Goal: Information Seeking & Learning: Learn about a topic

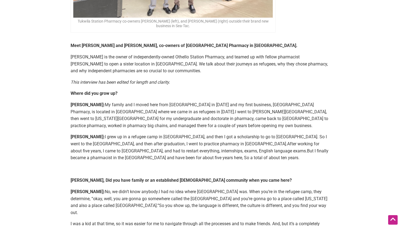
scroll to position [194, 0]
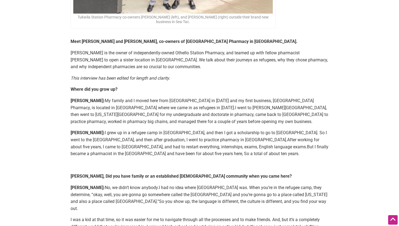
click at [81, 106] on span "[PERSON_NAME]: My family and I moved here from [GEOGRAPHIC_DATA] in [DATE] and …" at bounding box center [192, 104] width 243 height 12
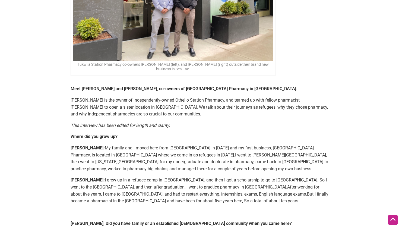
scroll to position [172, 0]
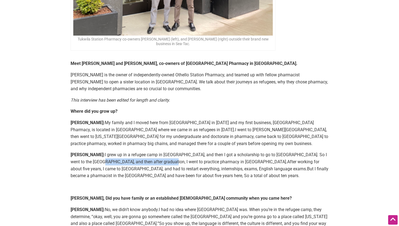
drag, startPoint x: 71, startPoint y: 161, endPoint x: 137, endPoint y: 161, distance: 66.2
click at [137, 161] on span "I grew up in a refugee camp in [GEOGRAPHIC_DATA], and then I got a scholarship …" at bounding box center [199, 158] width 256 height 12
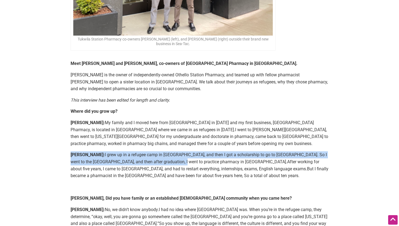
drag, startPoint x: 69, startPoint y: 155, endPoint x: 149, endPoint y: 160, distance: 80.3
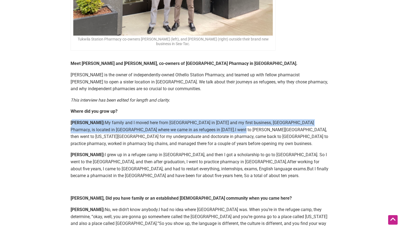
drag, startPoint x: 73, startPoint y: 123, endPoint x: 173, endPoint y: 127, distance: 99.7
click at [173, 127] on p "[PERSON_NAME]: My family and I moved here from [GEOGRAPHIC_DATA] in [DATE] and …" at bounding box center [200, 133] width 258 height 28
click at [169, 126] on p "[PERSON_NAME]: My family and I moved here from [GEOGRAPHIC_DATA] in [DATE] and …" at bounding box center [200, 133] width 258 height 28
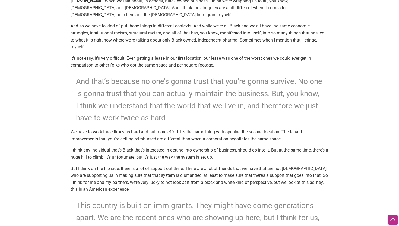
scroll to position [1688, 0]
